Goal: Transaction & Acquisition: Obtain resource

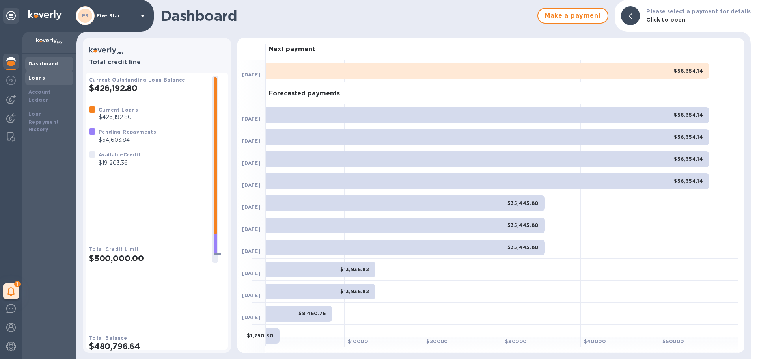
click at [47, 75] on div "Loans" at bounding box center [49, 78] width 42 height 8
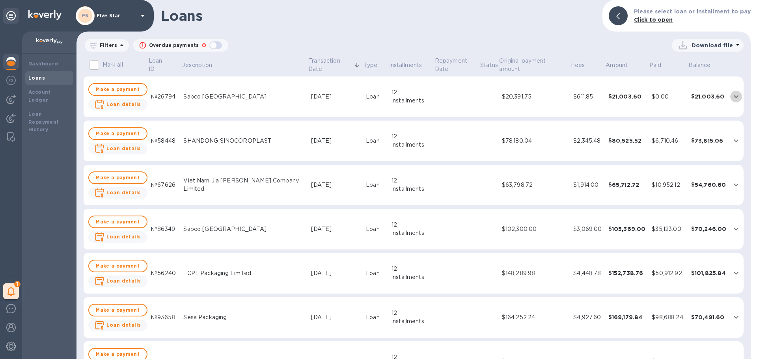
click at [736, 95] on icon "expand row" at bounding box center [735, 96] width 9 height 9
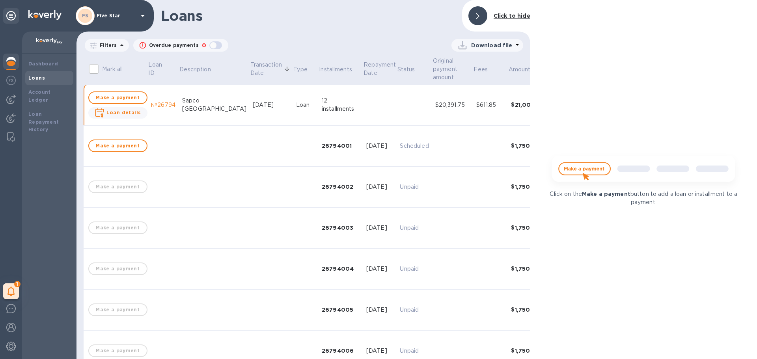
click at [483, 12] on div at bounding box center [477, 15] width 19 height 19
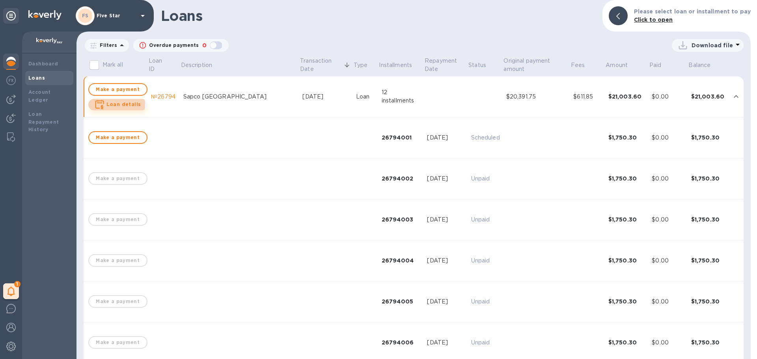
click at [114, 104] on b "Loan details" at bounding box center [123, 104] width 35 height 6
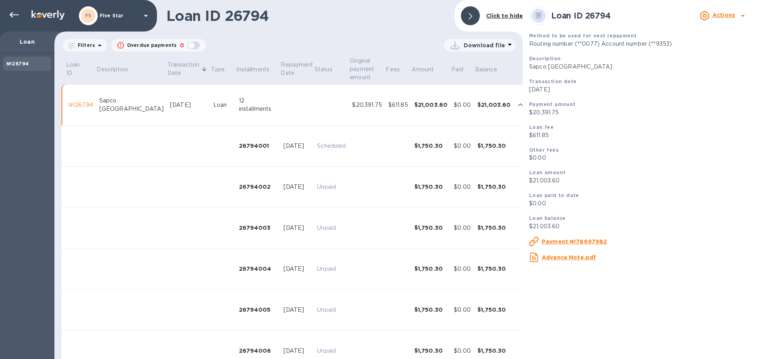
click at [568, 258] on u "Advance Note.pdf" at bounding box center [569, 257] width 54 height 6
